Goal: Browse casually: Explore the website without a specific task or goal

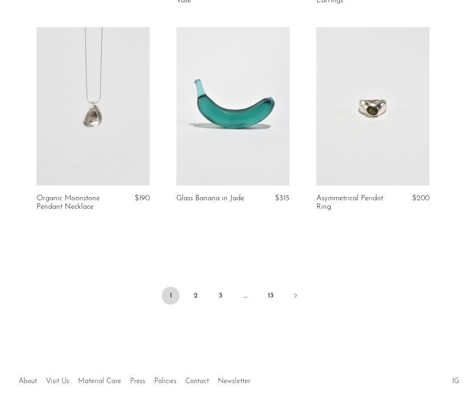
scroll to position [2321, 0]
click at [204, 287] on link "2" at bounding box center [196, 296] width 18 height 18
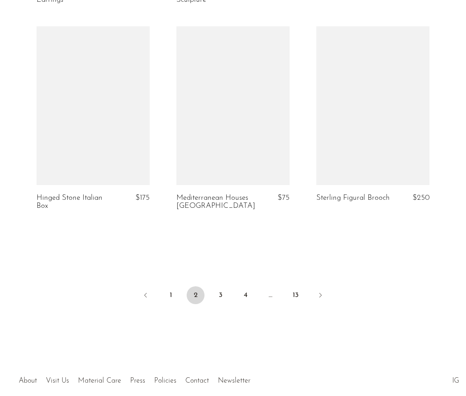
scroll to position [2313, 0]
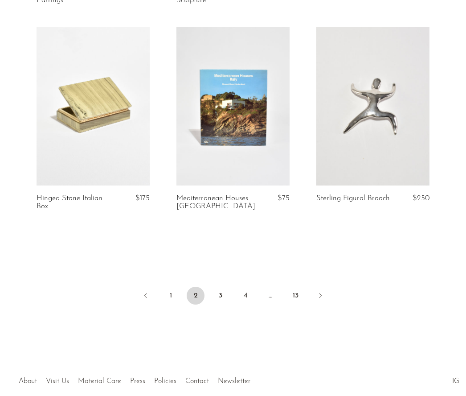
click at [228, 291] on link "3" at bounding box center [221, 296] width 18 height 18
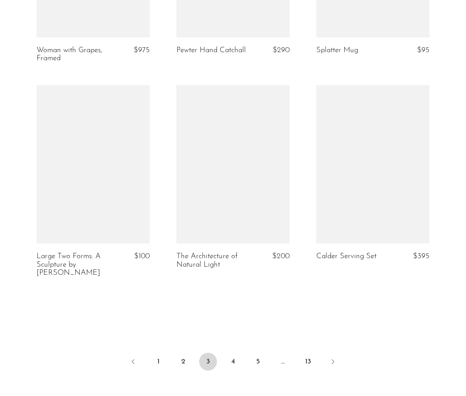
scroll to position [2264, 0]
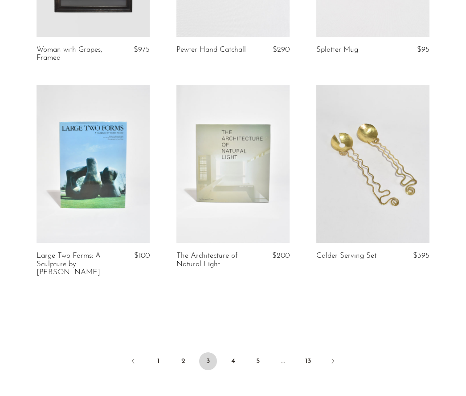
click at [239, 358] on link "4" at bounding box center [233, 361] width 18 height 18
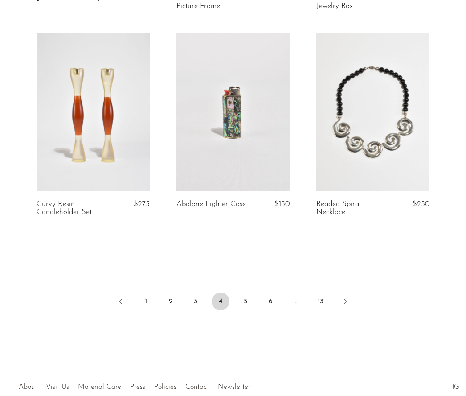
scroll to position [2308, 0]
click at [253, 298] on link "5" at bounding box center [246, 301] width 18 height 18
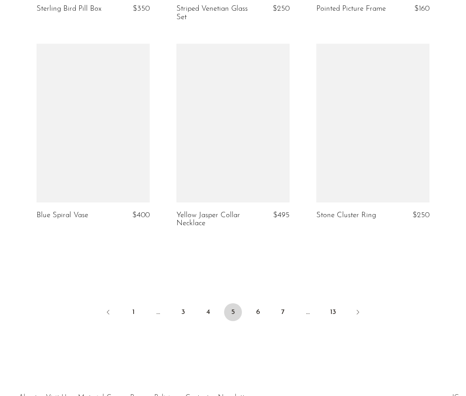
scroll to position [2322, 0]
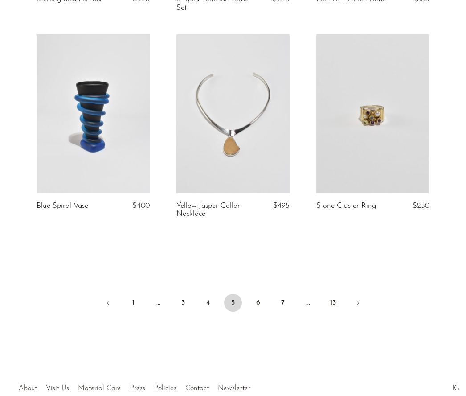
click at [263, 299] on link "6" at bounding box center [258, 303] width 18 height 18
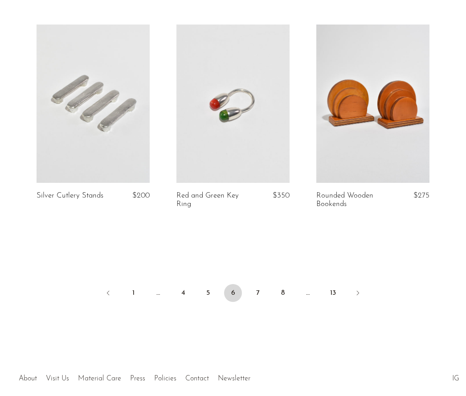
scroll to position [2321, 0]
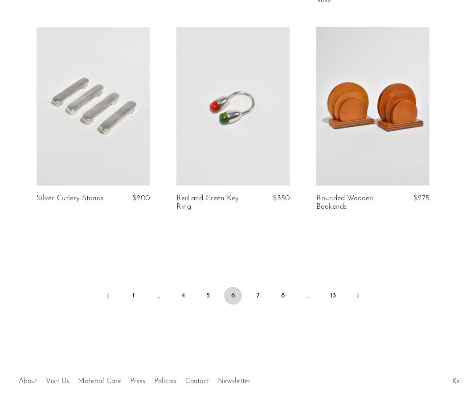
click at [263, 291] on link "7" at bounding box center [258, 296] width 18 height 18
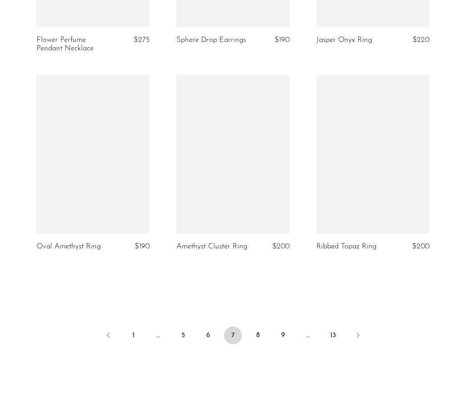
scroll to position [2282, 0]
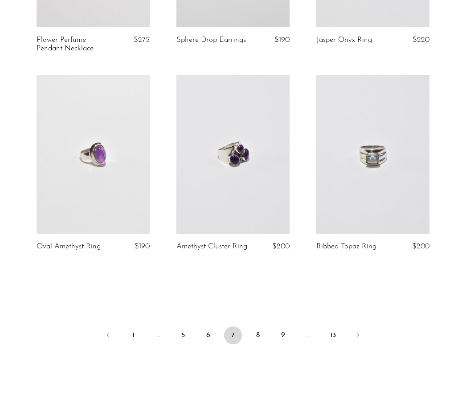
click at [260, 326] on link "8" at bounding box center [258, 335] width 18 height 18
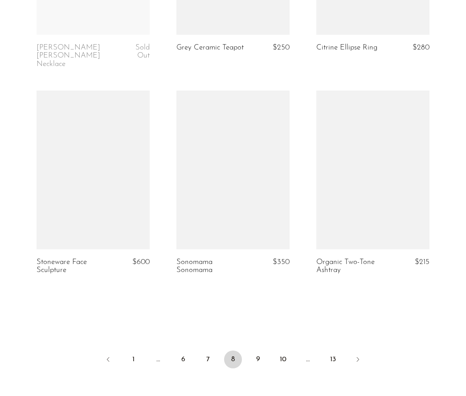
scroll to position [2250, 0]
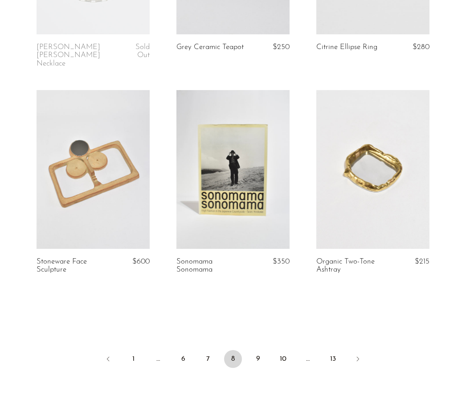
click at [267, 350] on link "9" at bounding box center [258, 359] width 18 height 18
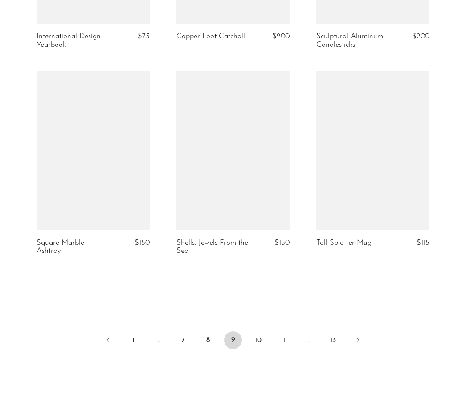
scroll to position [2270, 0]
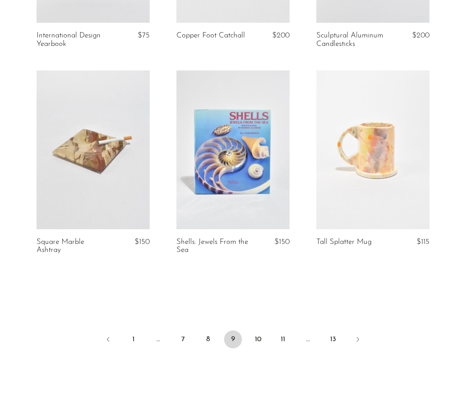
click at [263, 337] on link "10" at bounding box center [258, 339] width 18 height 18
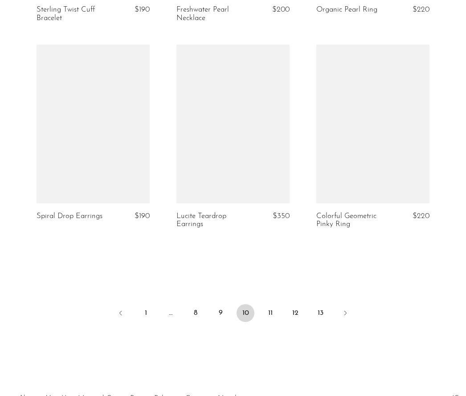
scroll to position [2322, 0]
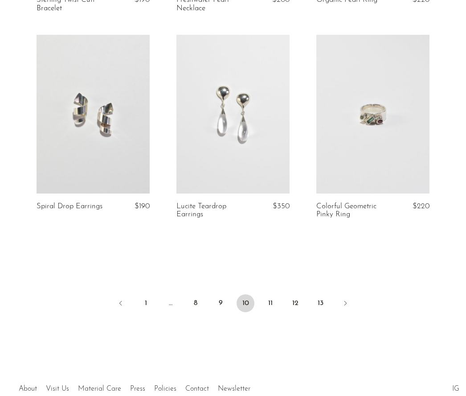
click at [276, 302] on link "11" at bounding box center [271, 303] width 18 height 18
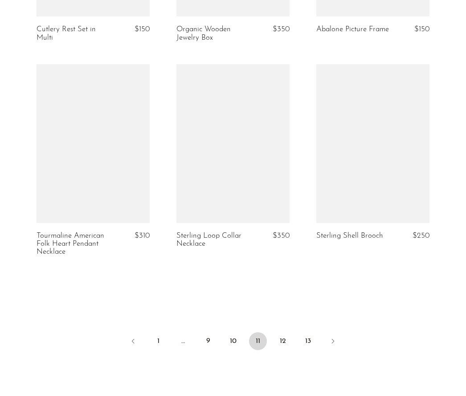
scroll to position [2292, 0]
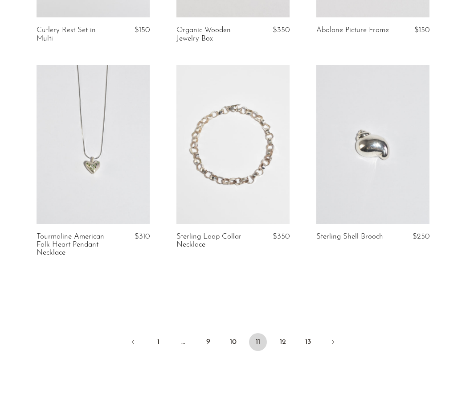
click at [287, 334] on link "12" at bounding box center [283, 342] width 18 height 18
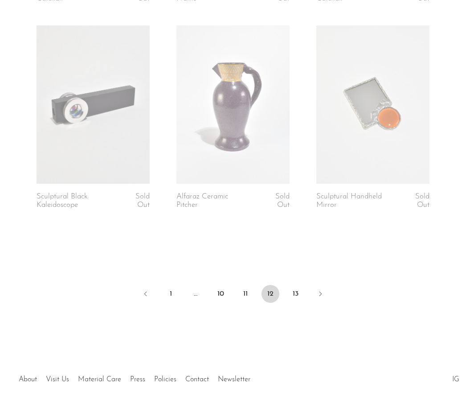
scroll to position [2321, 0]
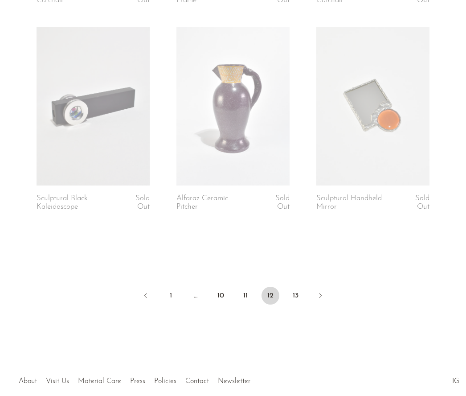
click at [301, 293] on link "13" at bounding box center [296, 296] width 18 height 18
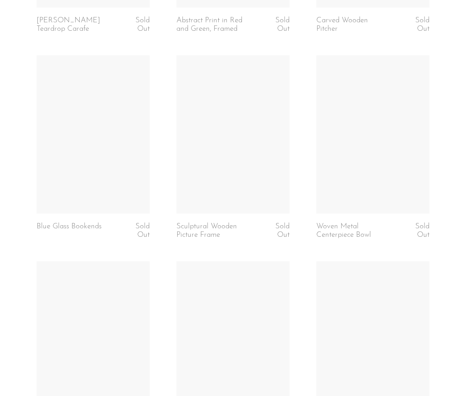
scroll to position [860, 0]
